Goal: Navigation & Orientation: Find specific page/section

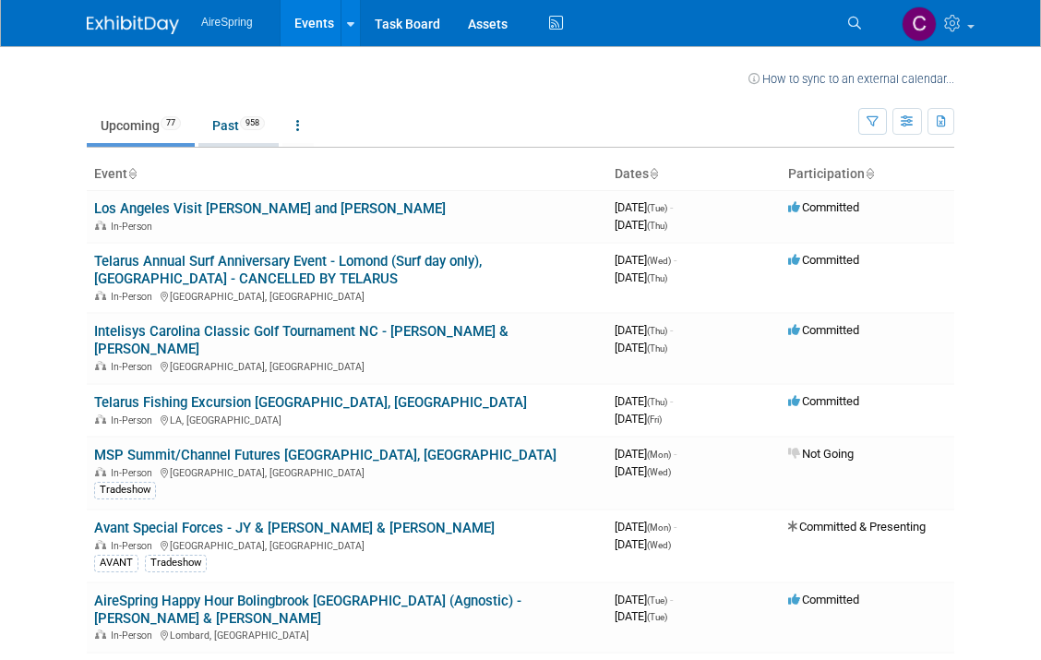
click at [228, 125] on link "Past 958" at bounding box center [238, 125] width 80 height 35
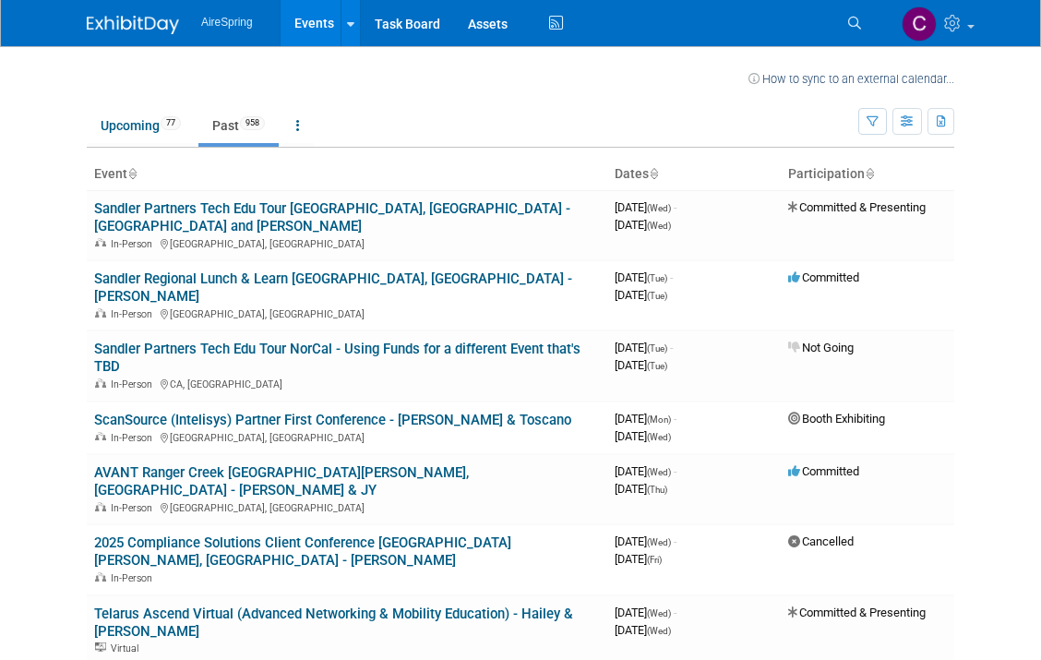
click at [237, 464] on link "AVANT Ranger Creek [GEOGRAPHIC_DATA][PERSON_NAME], [GEOGRAPHIC_DATA] - [PERSON_…" at bounding box center [281, 481] width 375 height 34
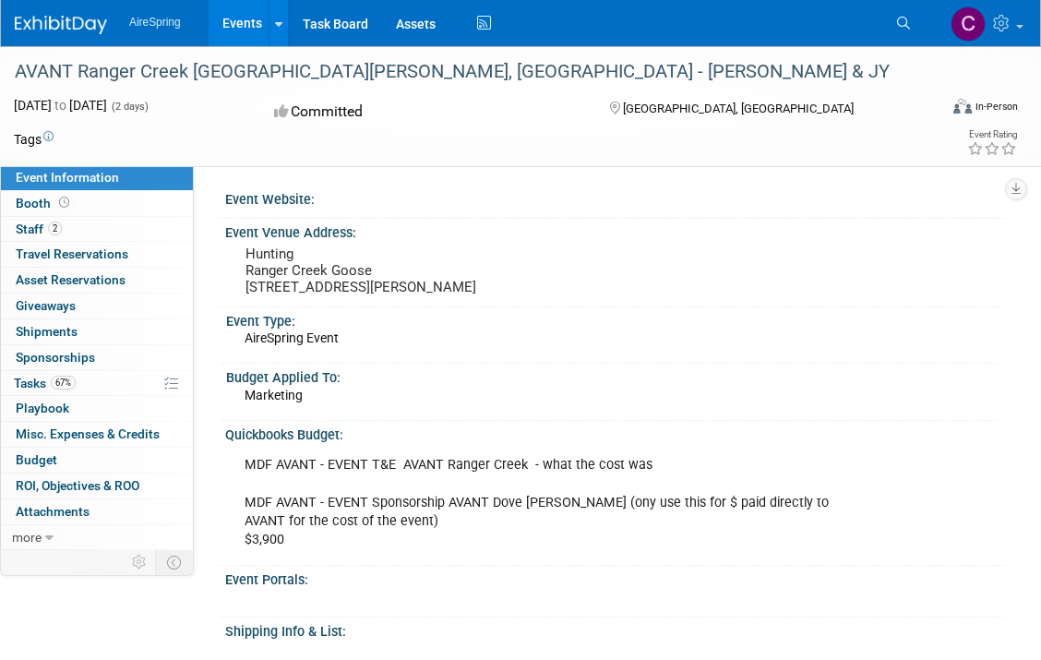
click at [244, 16] on link "Events" at bounding box center [242, 23] width 67 height 46
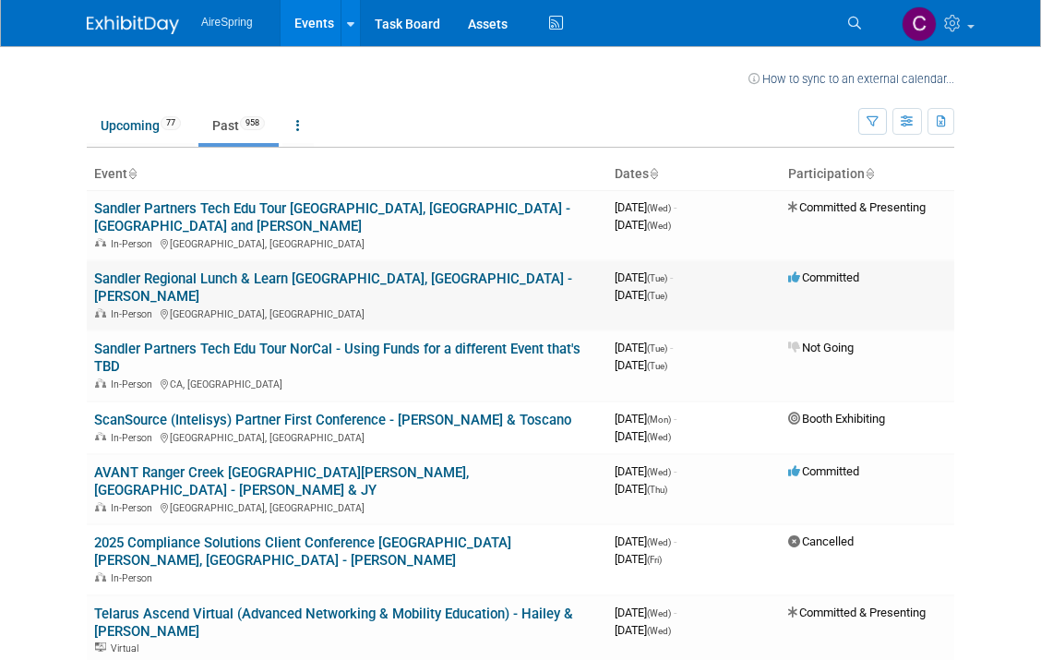
click at [143, 270] on link "Sandler Regional Lunch & Learn [GEOGRAPHIC_DATA], [GEOGRAPHIC_DATA] - [PERSON_N…" at bounding box center [333, 287] width 478 height 34
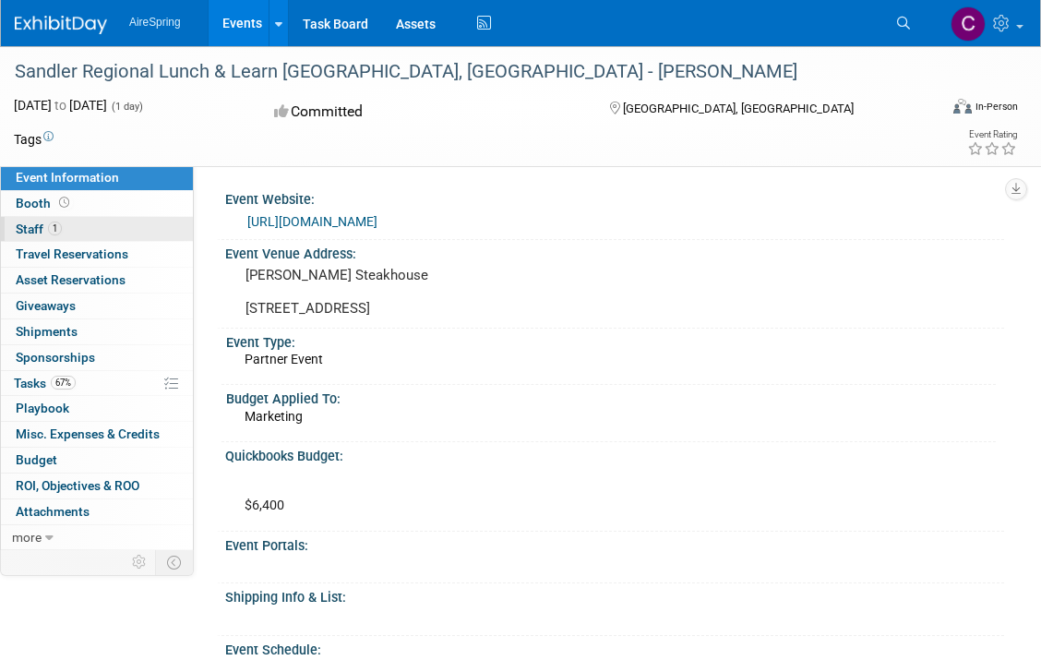
click at [59, 232] on span "1" at bounding box center [55, 228] width 14 height 14
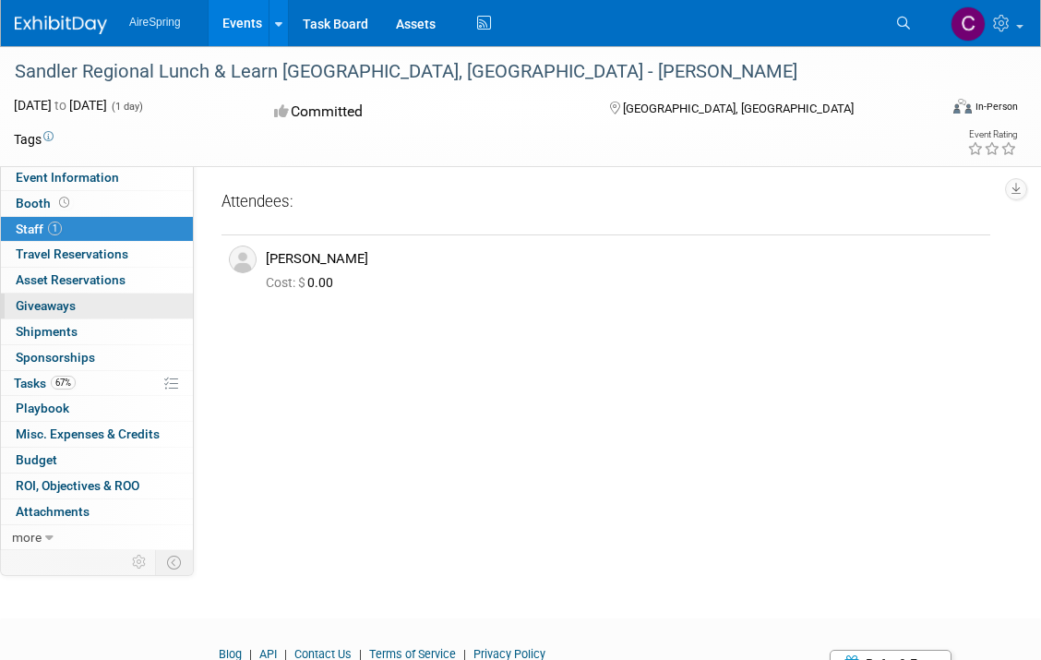
click at [66, 306] on span "Giveaways 0" at bounding box center [46, 305] width 60 height 15
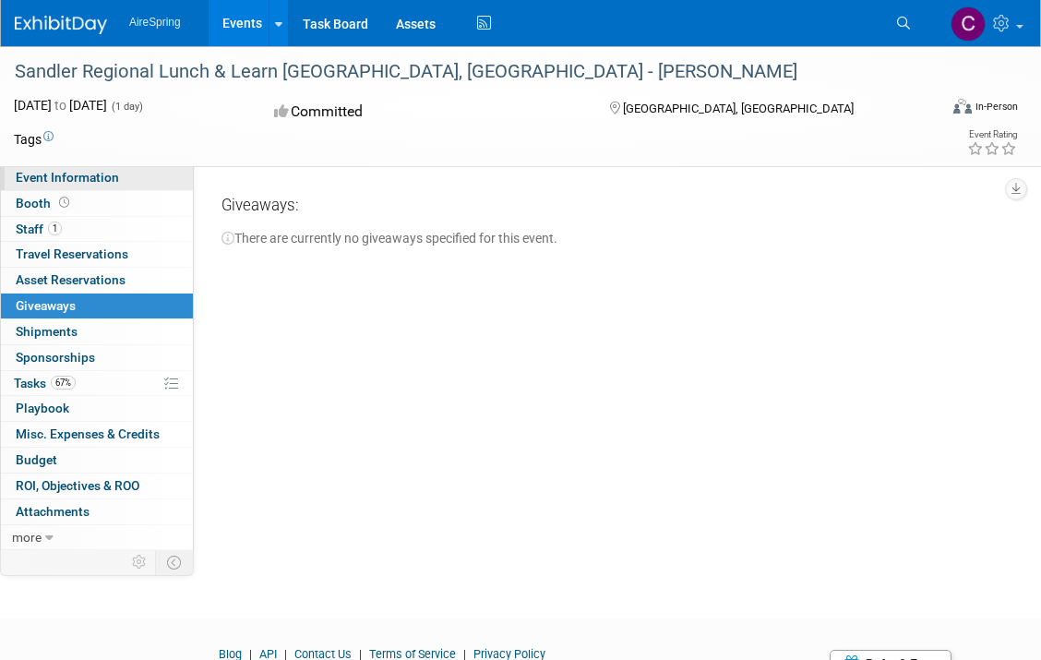
click at [84, 178] on span "Event Information" at bounding box center [67, 177] width 103 height 15
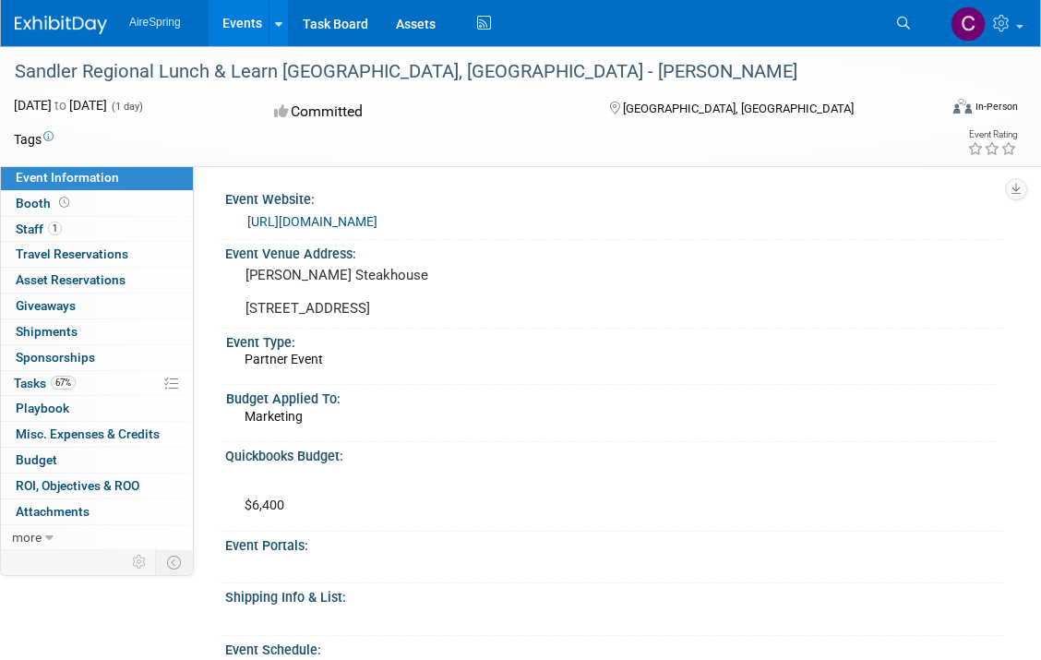
click at [615, 455] on div "Quickbooks Budget:" at bounding box center [614, 453] width 779 height 23
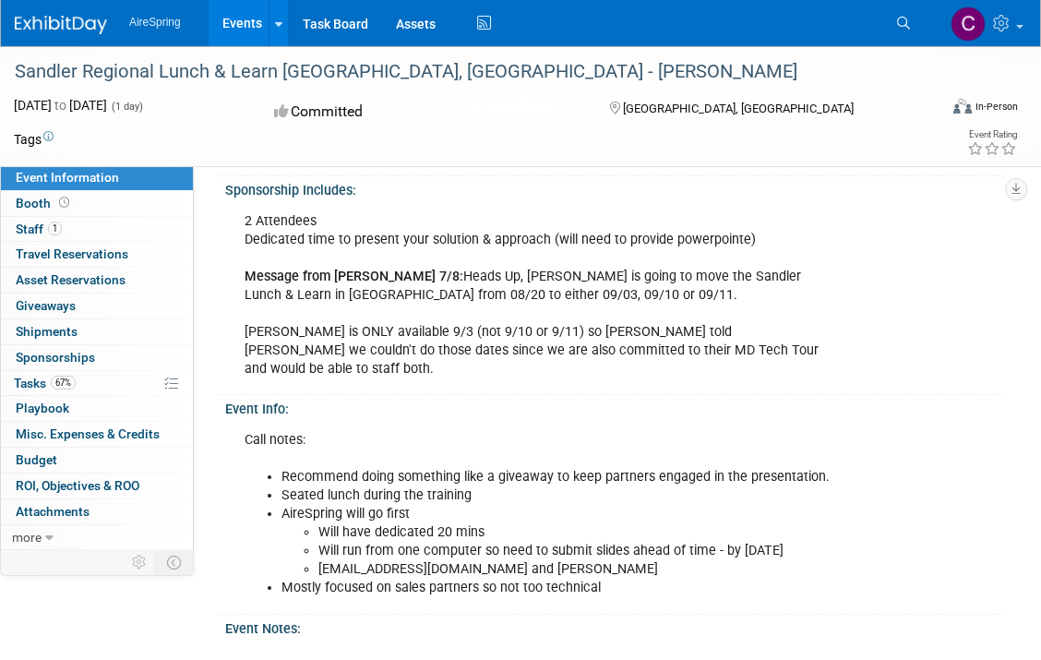
scroll to position [738, 0]
